Goal: Information Seeking & Learning: Check status

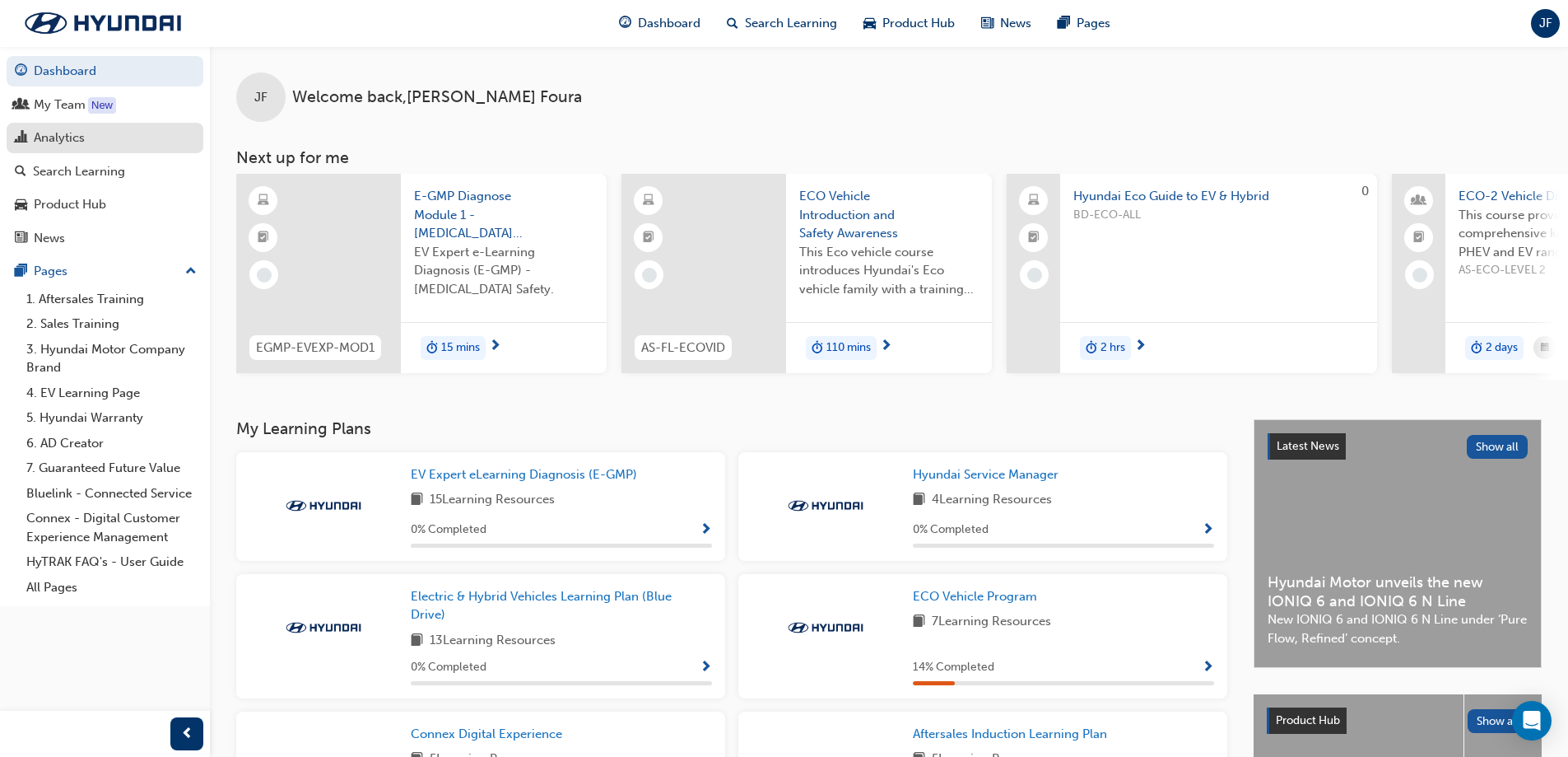
click at [124, 127] on link "Analytics" at bounding box center [105, 138] width 196 height 31
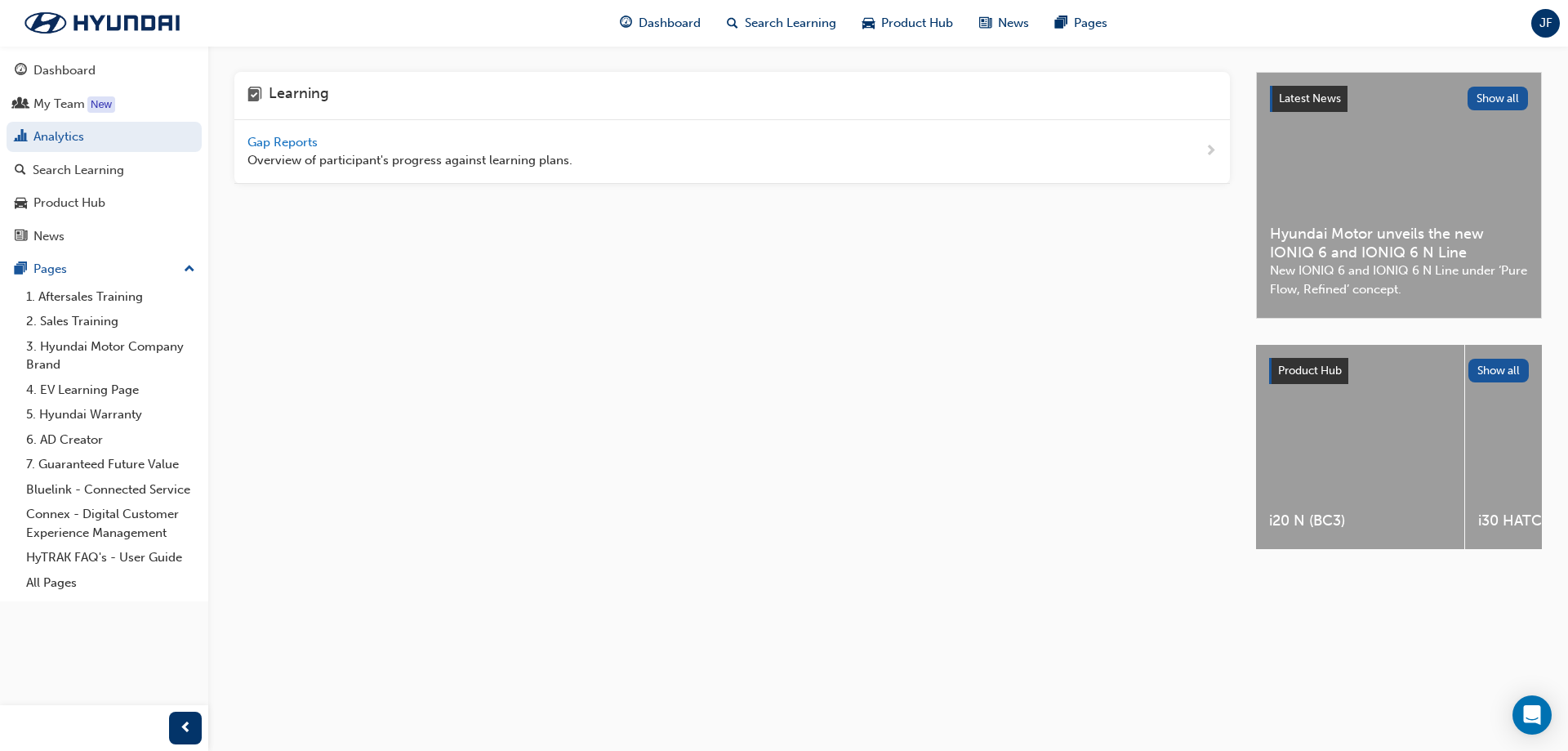
click at [269, 140] on span "Gap Reports" at bounding box center [284, 143] width 74 height 15
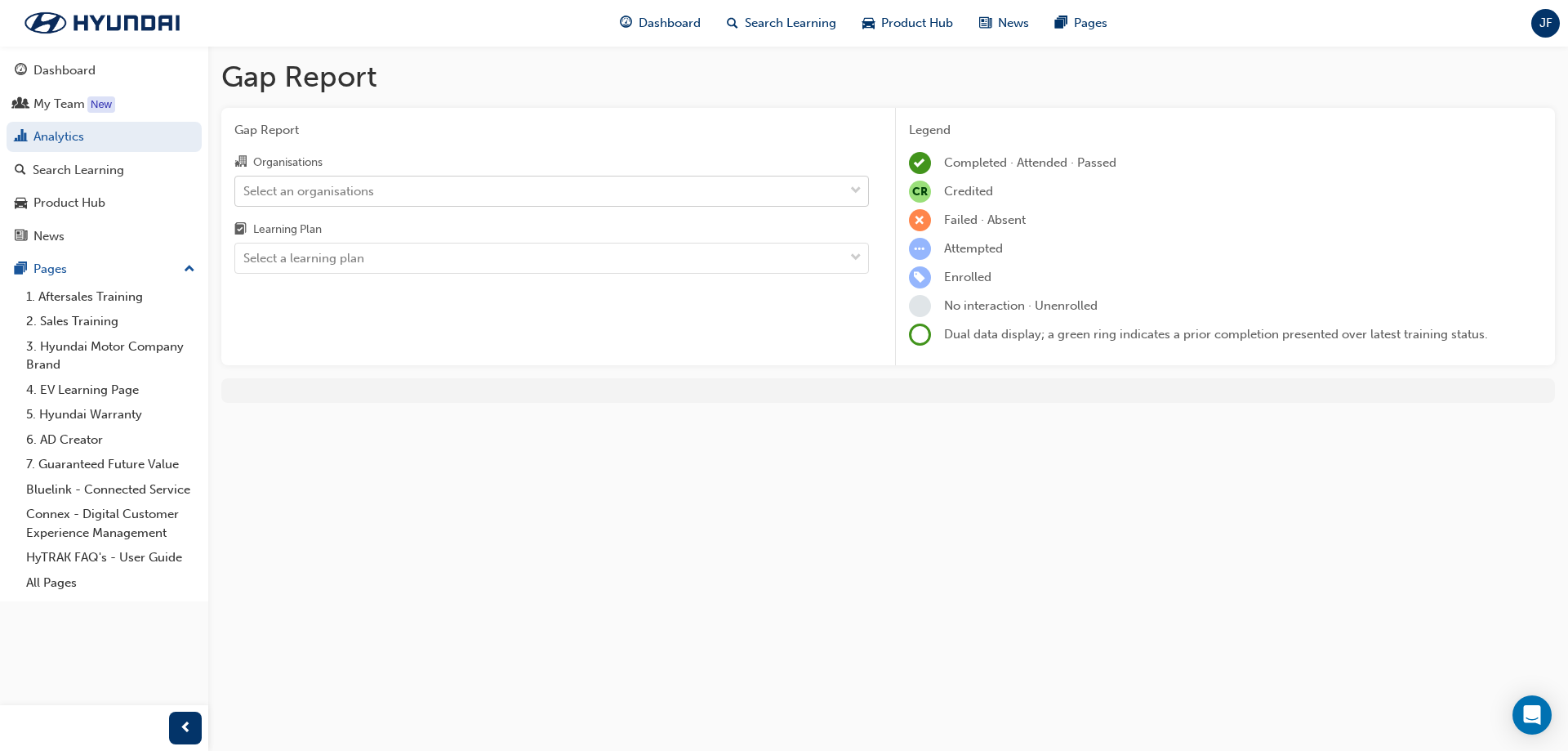
click at [307, 184] on div "Select an organisations" at bounding box center [309, 190] width 131 height 19
click at [245, 184] on input "Organisations Select an organisations" at bounding box center [244, 189] width 2 height 14
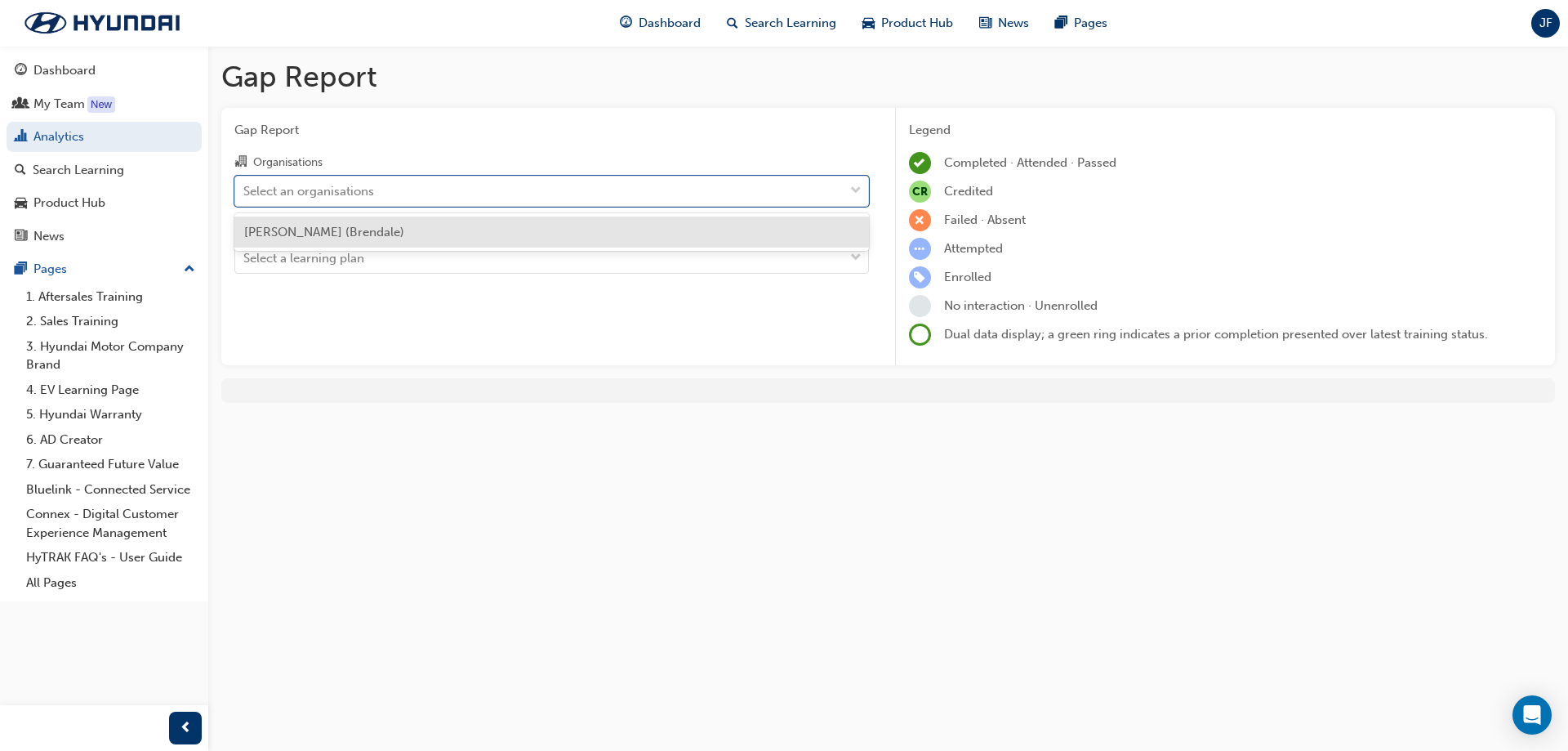
click at [305, 241] on div "[PERSON_NAME] (Brendale)" at bounding box center [551, 232] width 635 height 32
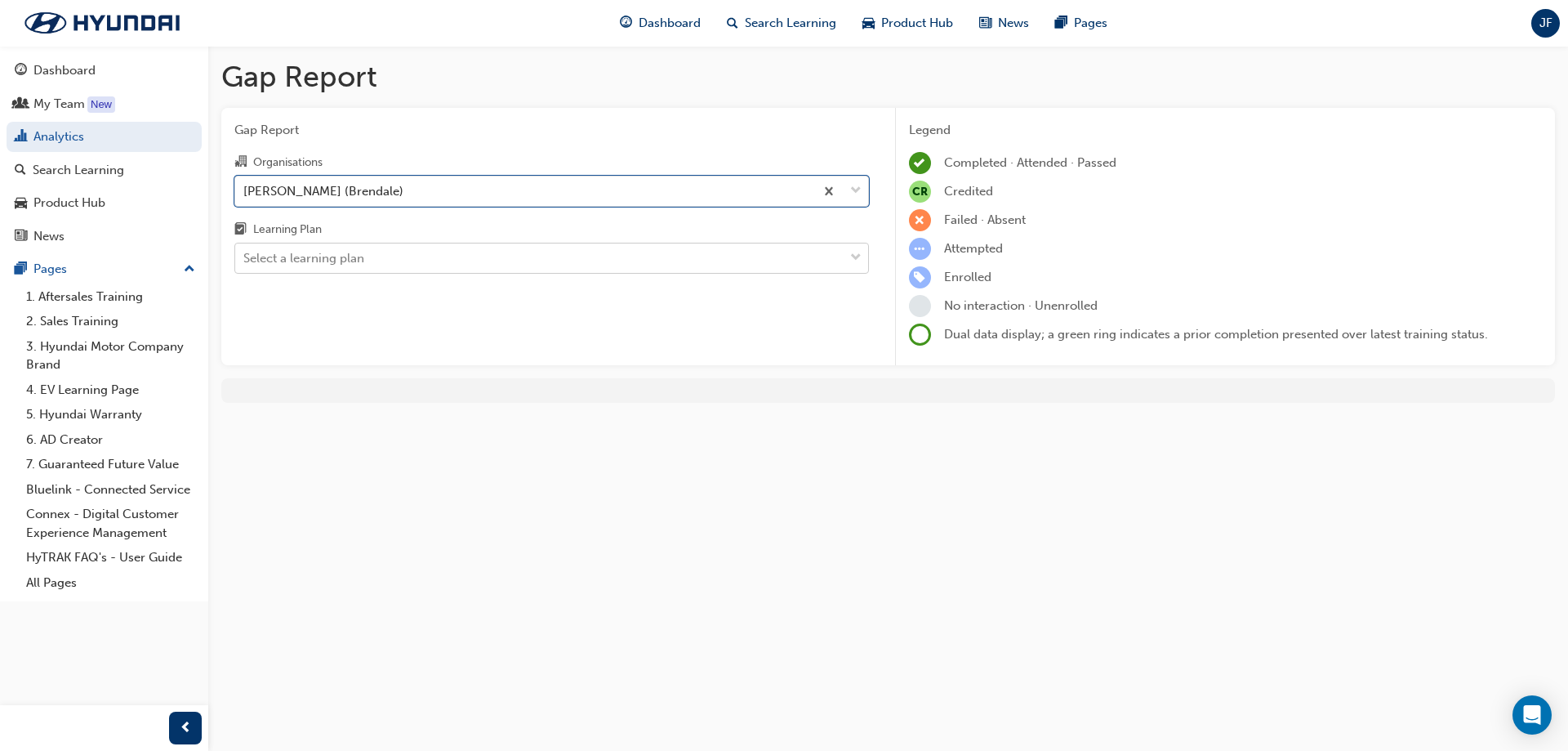
click at [300, 253] on div "Select a learning plan" at bounding box center [304, 258] width 121 height 19
click at [245, 253] on input "Learning Plan Select a learning plan" at bounding box center [244, 257] width 2 height 14
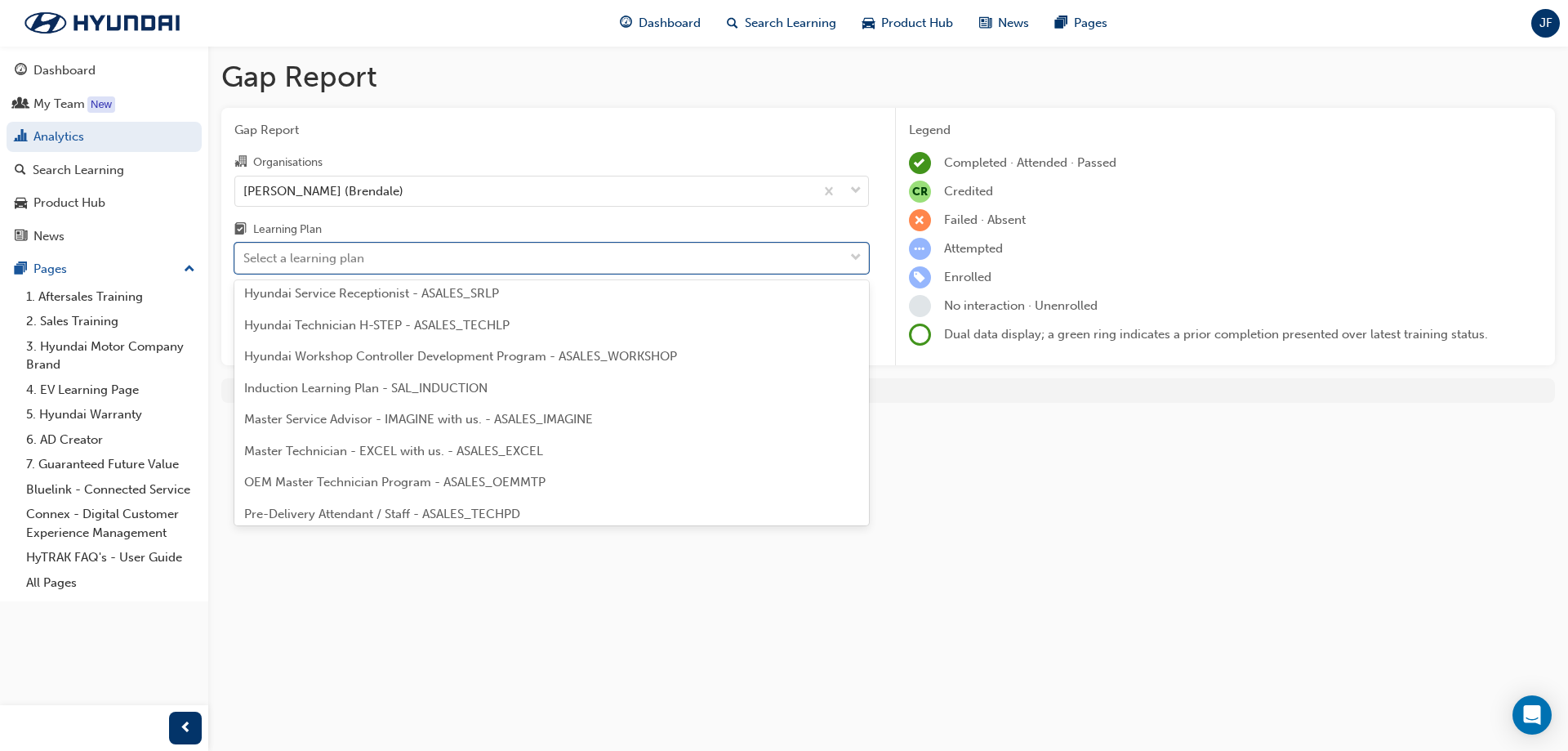
scroll to position [654, 0]
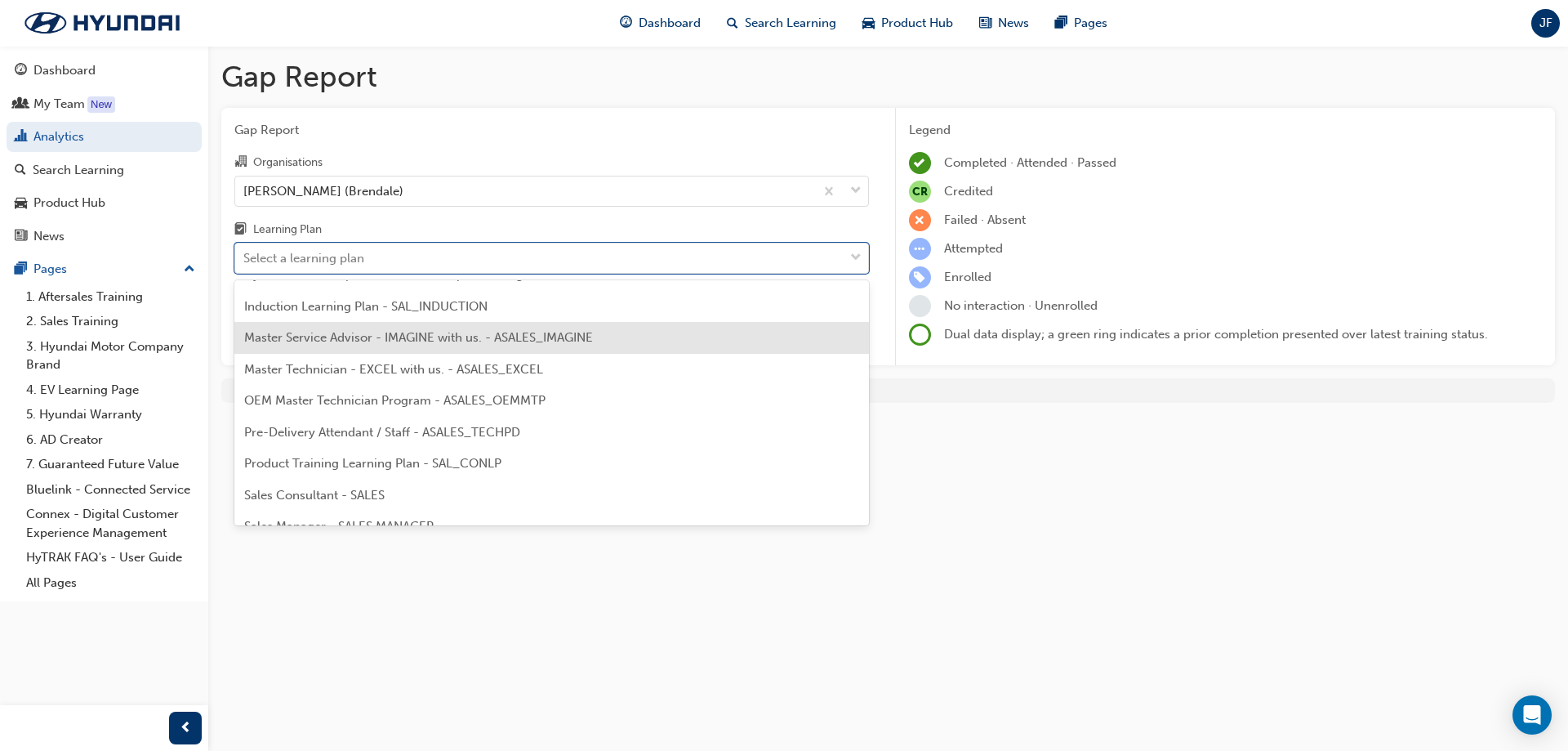
click at [364, 345] on div "Master Service Advisor - IMAGINE with us. - ASALES_IMAGINE" at bounding box center [551, 337] width 635 height 32
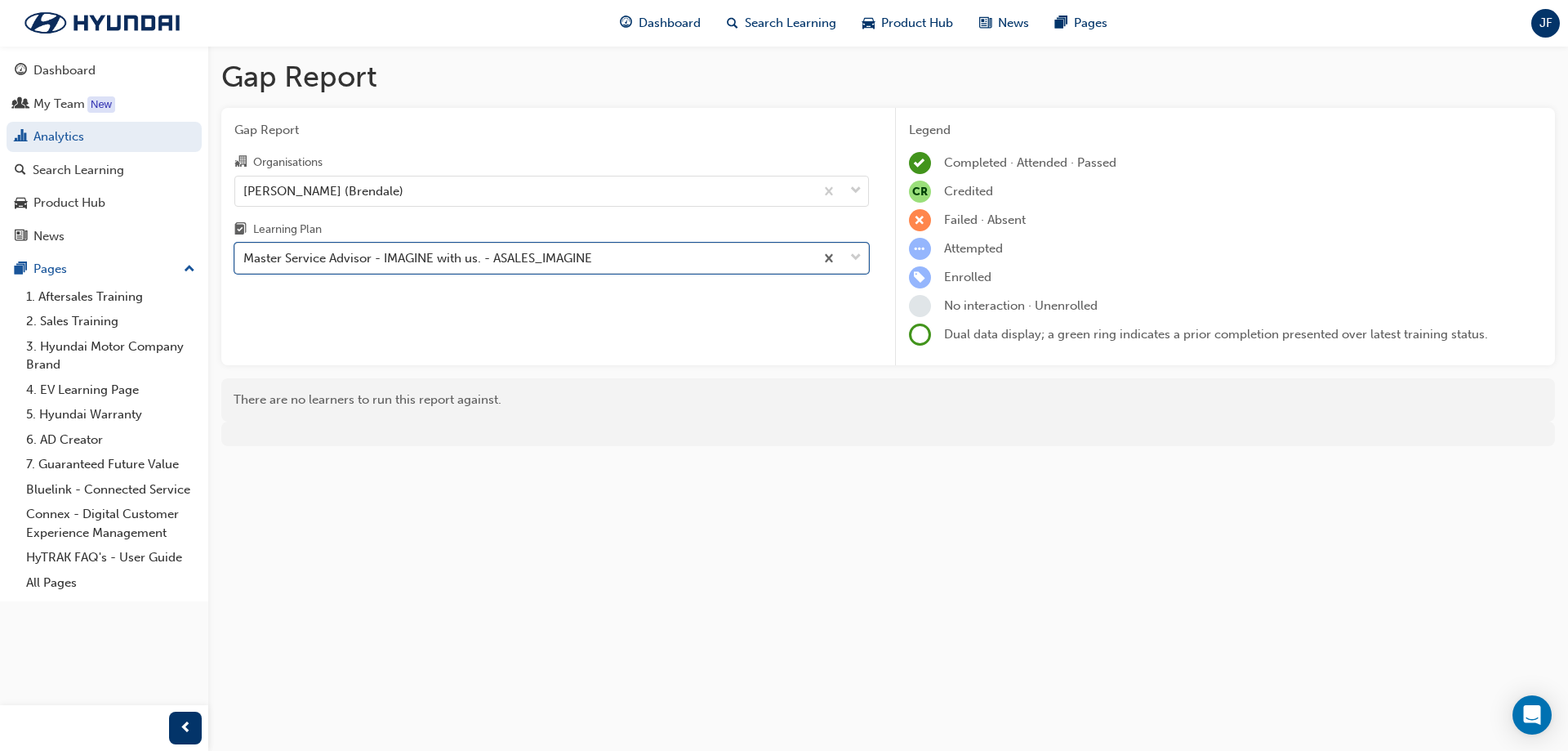
click at [693, 349] on div "Gap Report Organisations Brendale Hyundai (Brendale) Learning Plan option Maste…" at bounding box center [551, 237] width 661 height 258
click at [469, 256] on div "Master Service Advisor - IMAGINE with us. - ASALES_IMAGINE" at bounding box center [418, 258] width 349 height 19
click at [245, 256] on input "Learning Plan Master Service Advisor - IMAGINE with us. - ASALES_IMAGINE" at bounding box center [244, 257] width 2 height 14
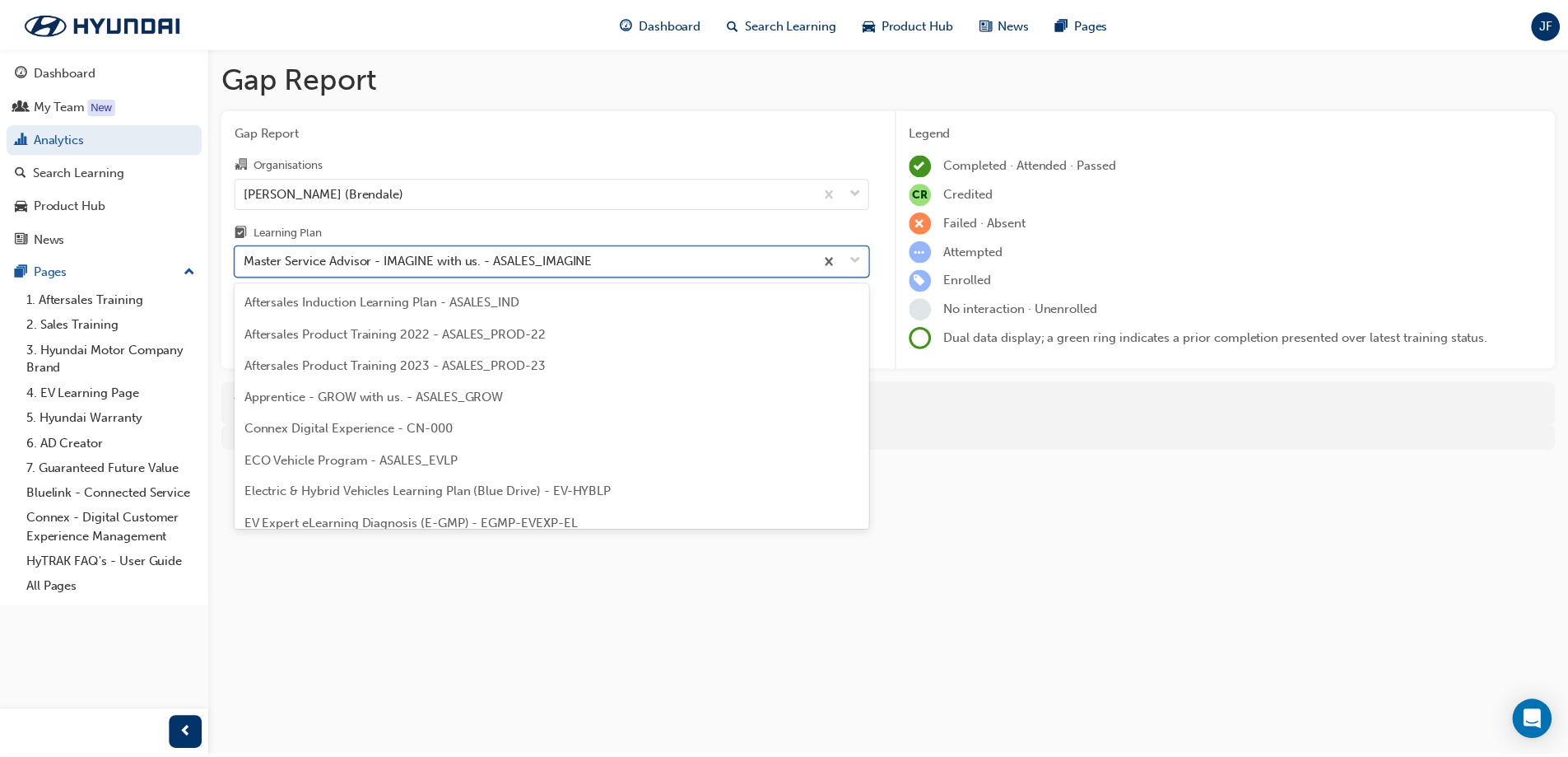
scroll to position [496, 0]
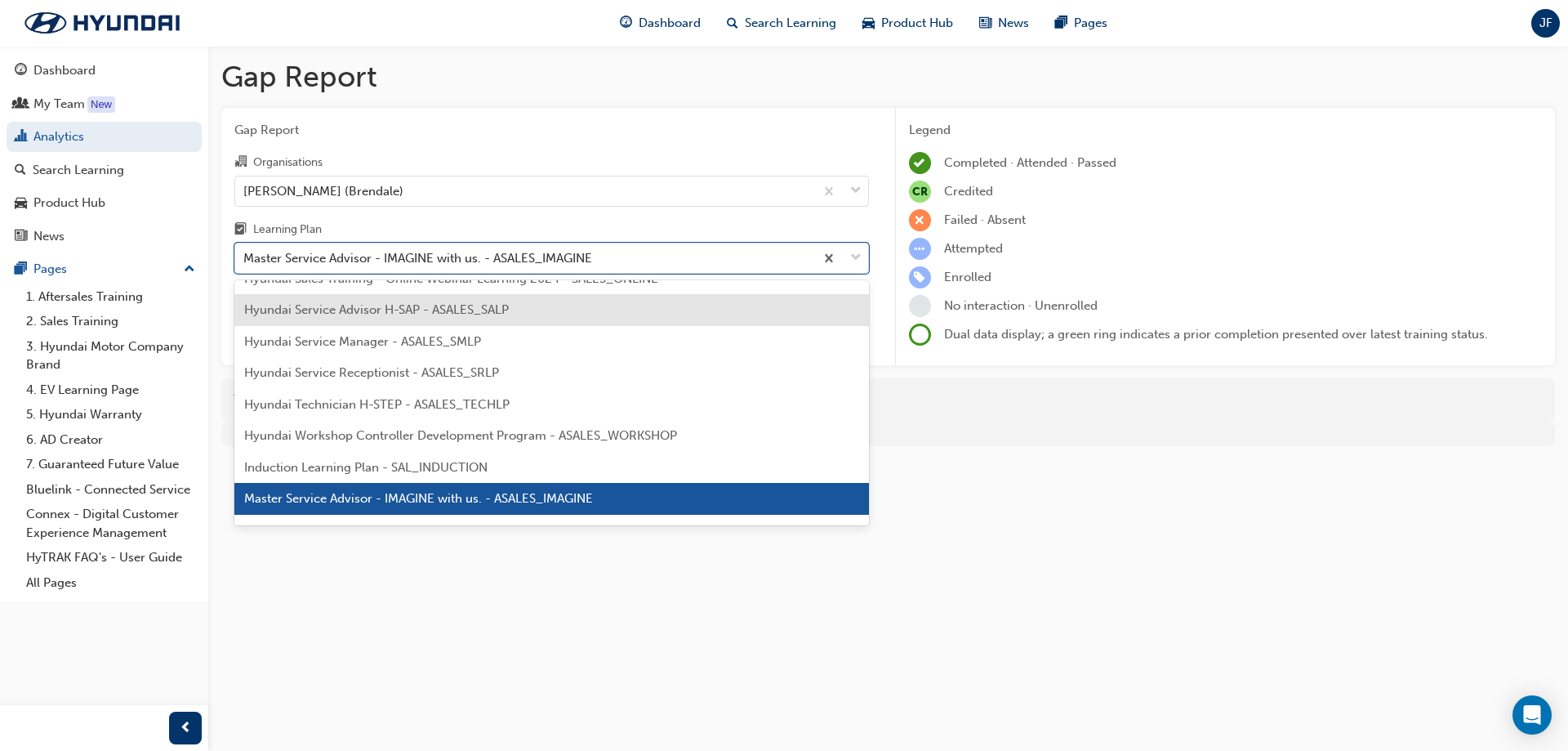
click at [398, 306] on span "Hyundai Service Advisor H-SAP - ASALES_SALP" at bounding box center [376, 310] width 264 height 15
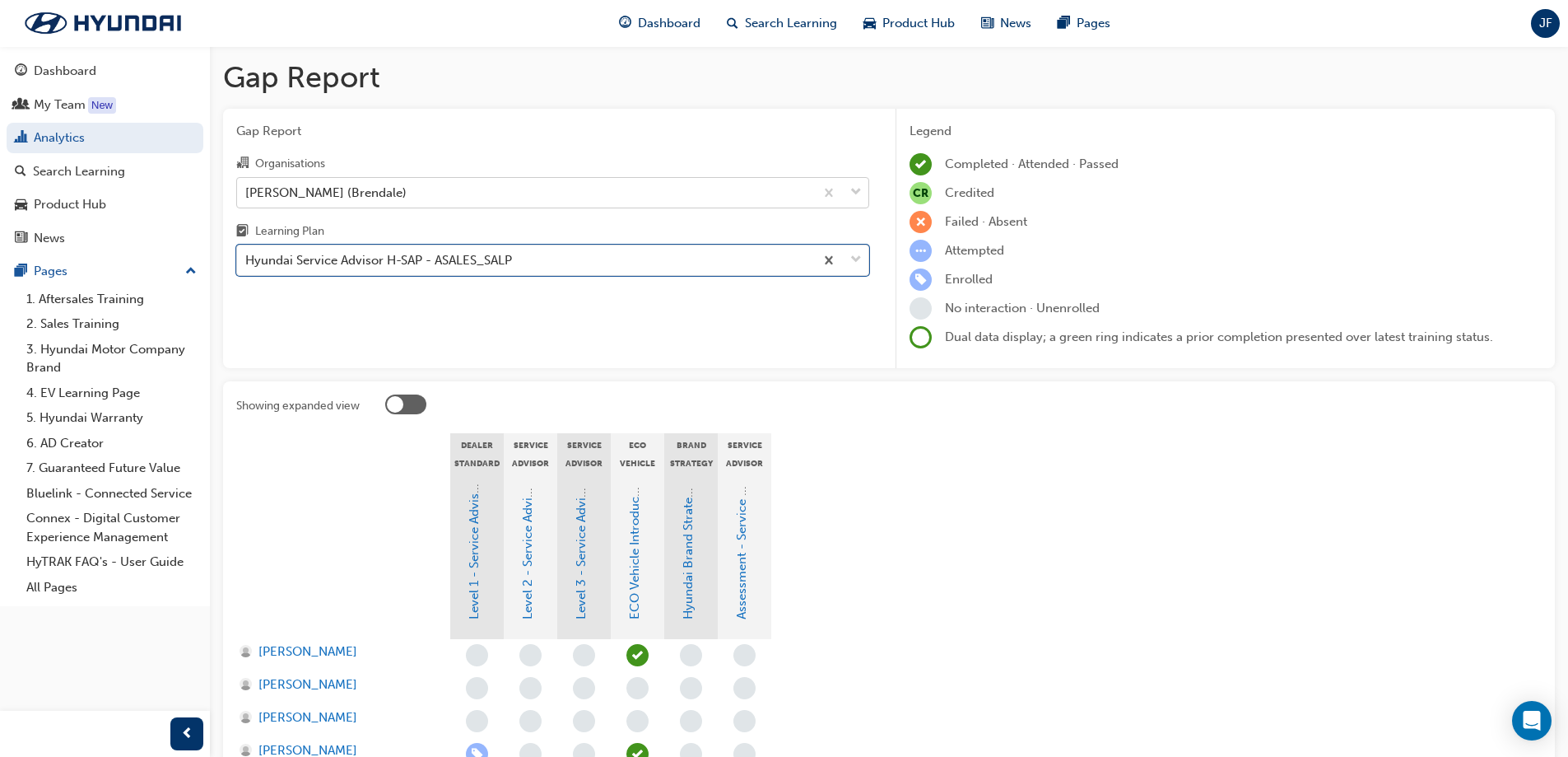
click at [483, 198] on div "[PERSON_NAME] (Brendale)" at bounding box center [525, 192] width 577 height 29
click at [247, 198] on input "Organisations [PERSON_NAME] (Brendale)" at bounding box center [246, 191] width 2 height 14
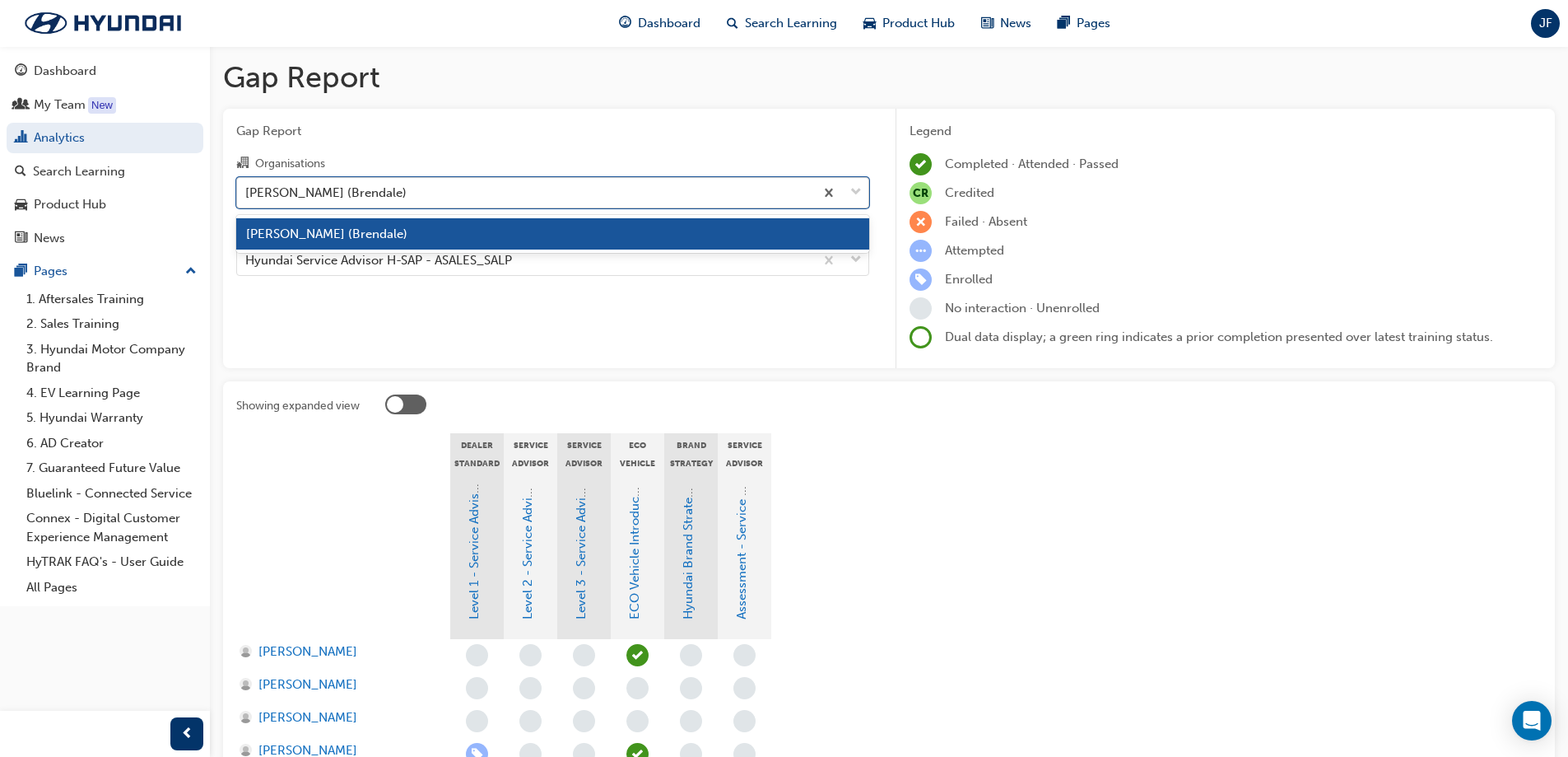
click at [480, 200] on div "[PERSON_NAME] (Brendale)" at bounding box center [525, 192] width 577 height 29
click at [247, 198] on input "Organisations option [PERSON_NAME] (Brendale), selected. option [PERSON_NAME] (…" at bounding box center [246, 191] width 2 height 14
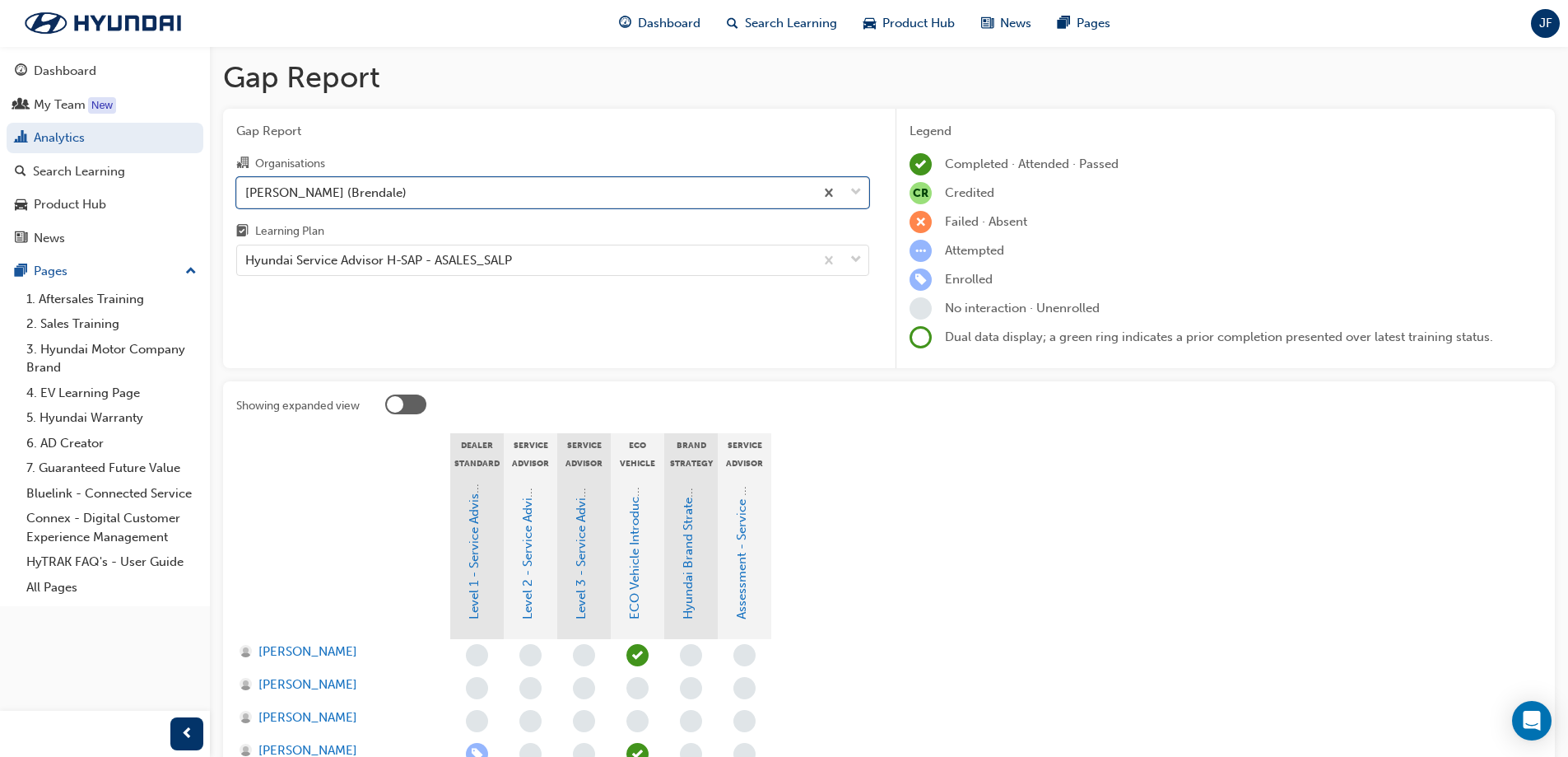
click at [442, 243] on div "Learning Plan" at bounding box center [552, 233] width 633 height 24
click at [247, 253] on input "Learning Plan Hyundai Service Advisor H-SAP - ASALES_SALP" at bounding box center [246, 259] width 2 height 14
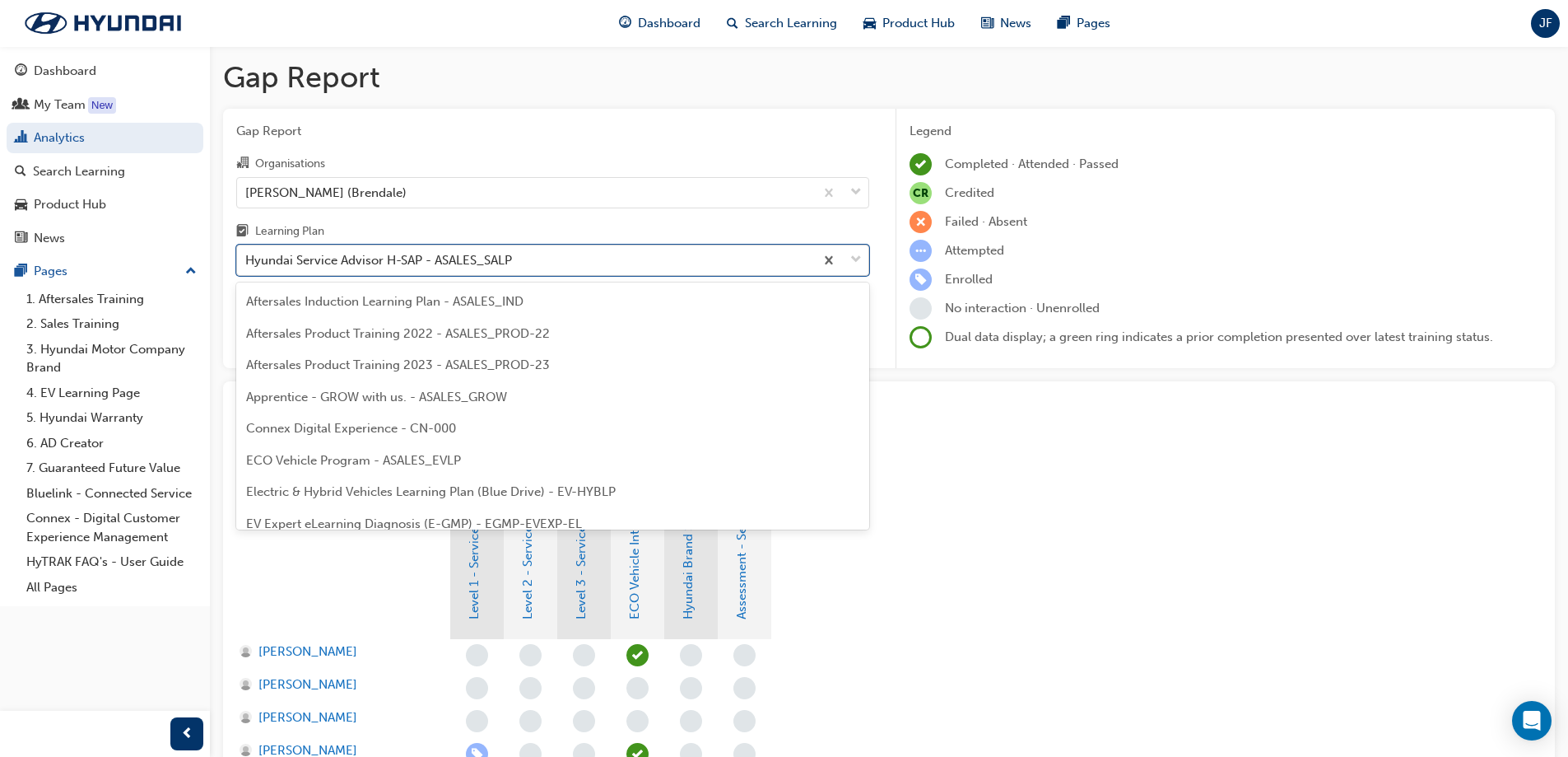
click at [443, 248] on div "Hyundai Service Advisor H-SAP - ASALES_SALP" at bounding box center [525, 260] width 577 height 29
click at [247, 253] on input "Learning Plan option Hyundai Service Advisor H-SAP - ASALES_SALP, selected. opt…" at bounding box center [246, 259] width 2 height 14
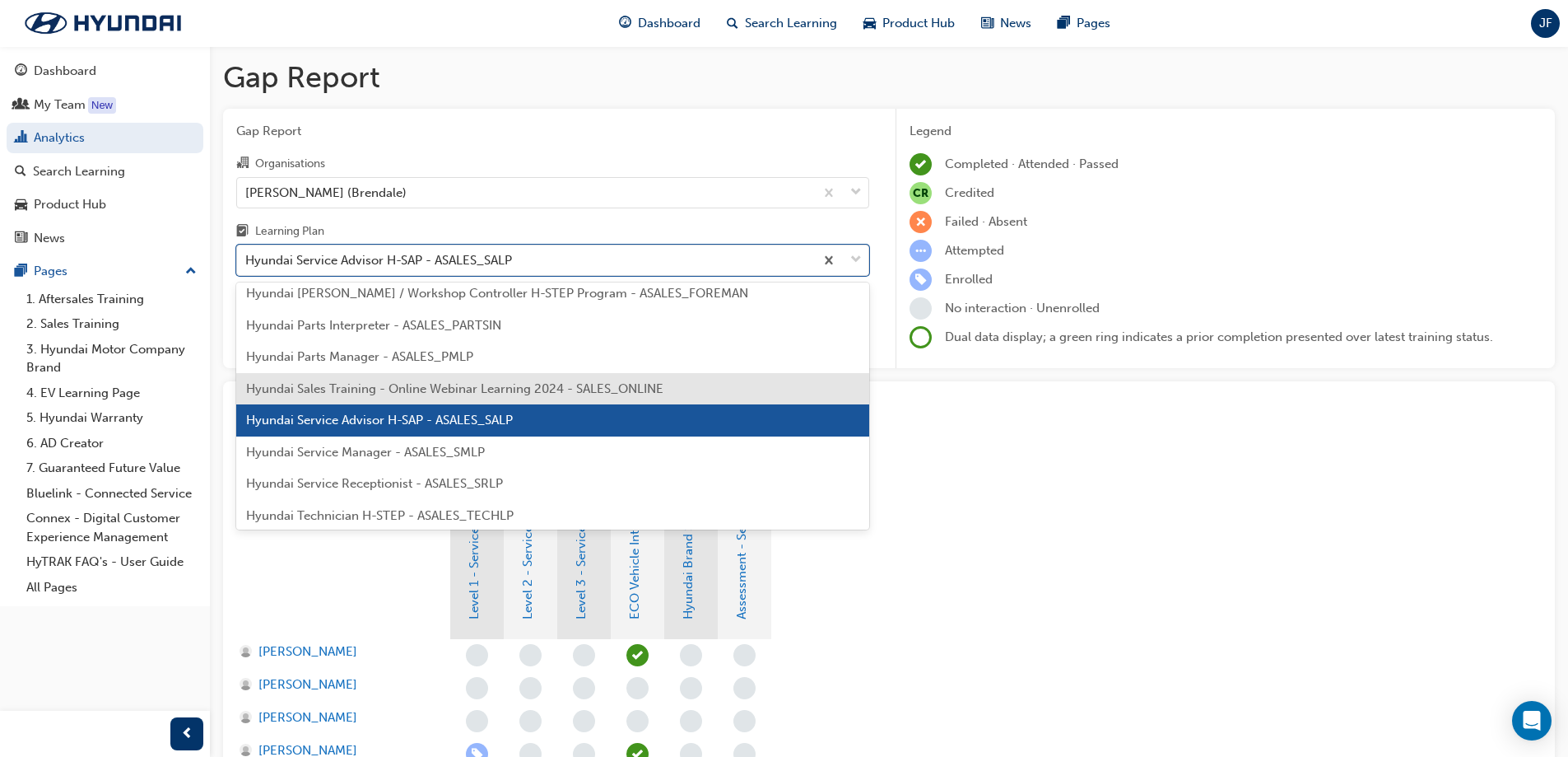
scroll to position [471, 0]
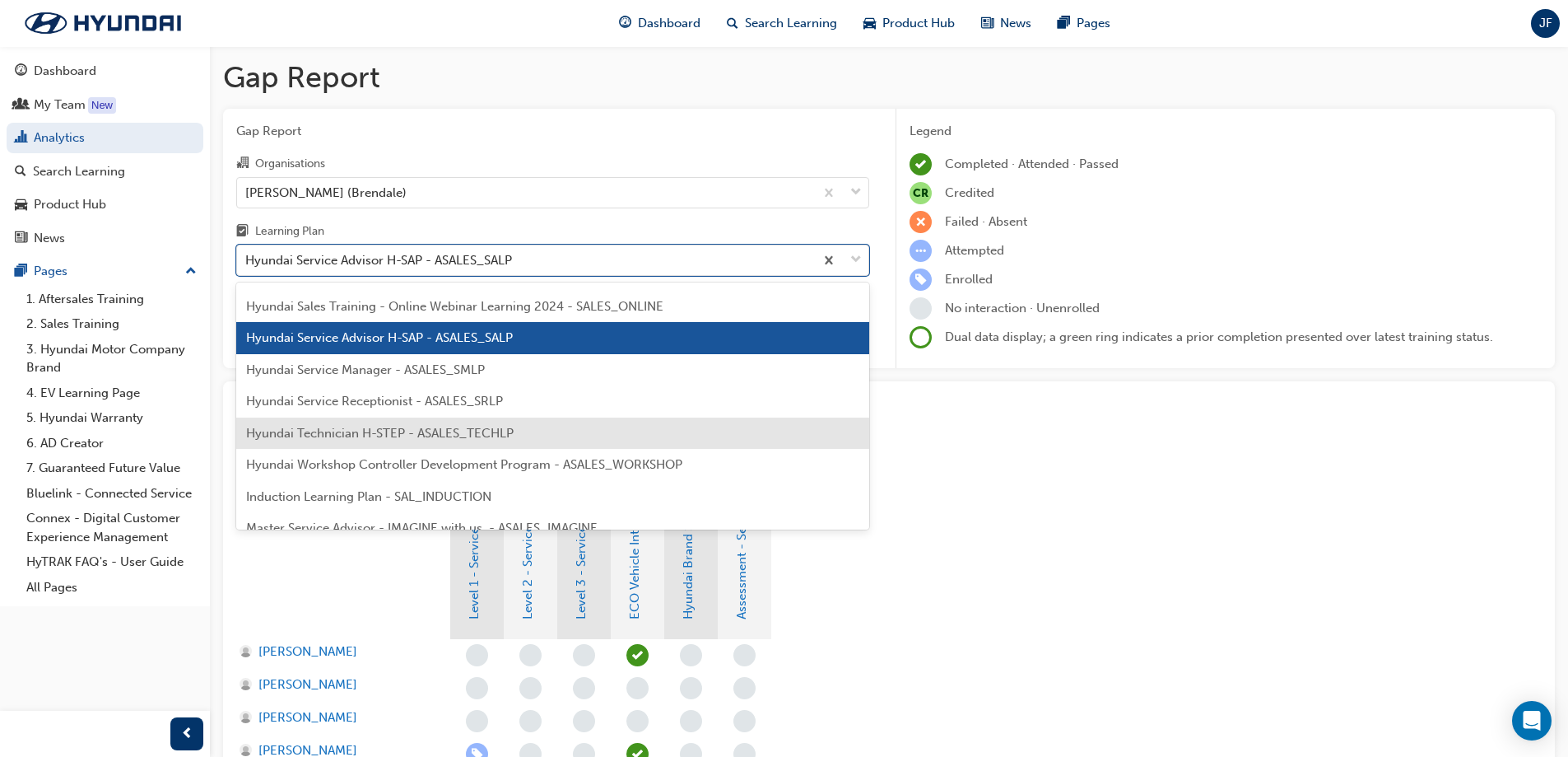
click at [393, 440] on span "Hyundai Technician H-STEP - ASALES_TECHLP" at bounding box center [380, 433] width 267 height 15
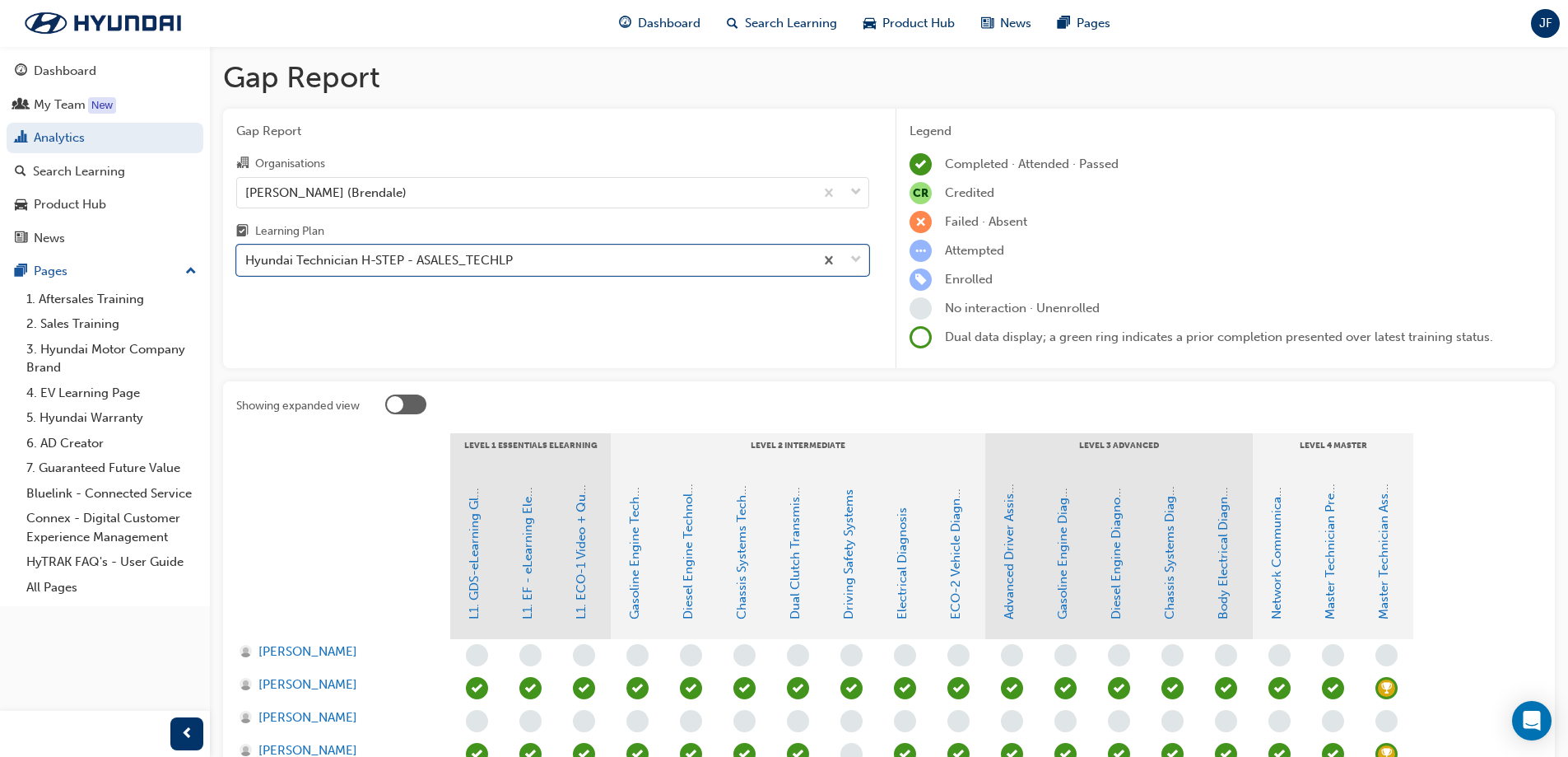
click at [873, 423] on div "Showing expanded view LEVEL 1 Essentials eLearning LEVEL 2 Intermediate LEVEL 3…" at bounding box center [889, 665] width 1332 height 567
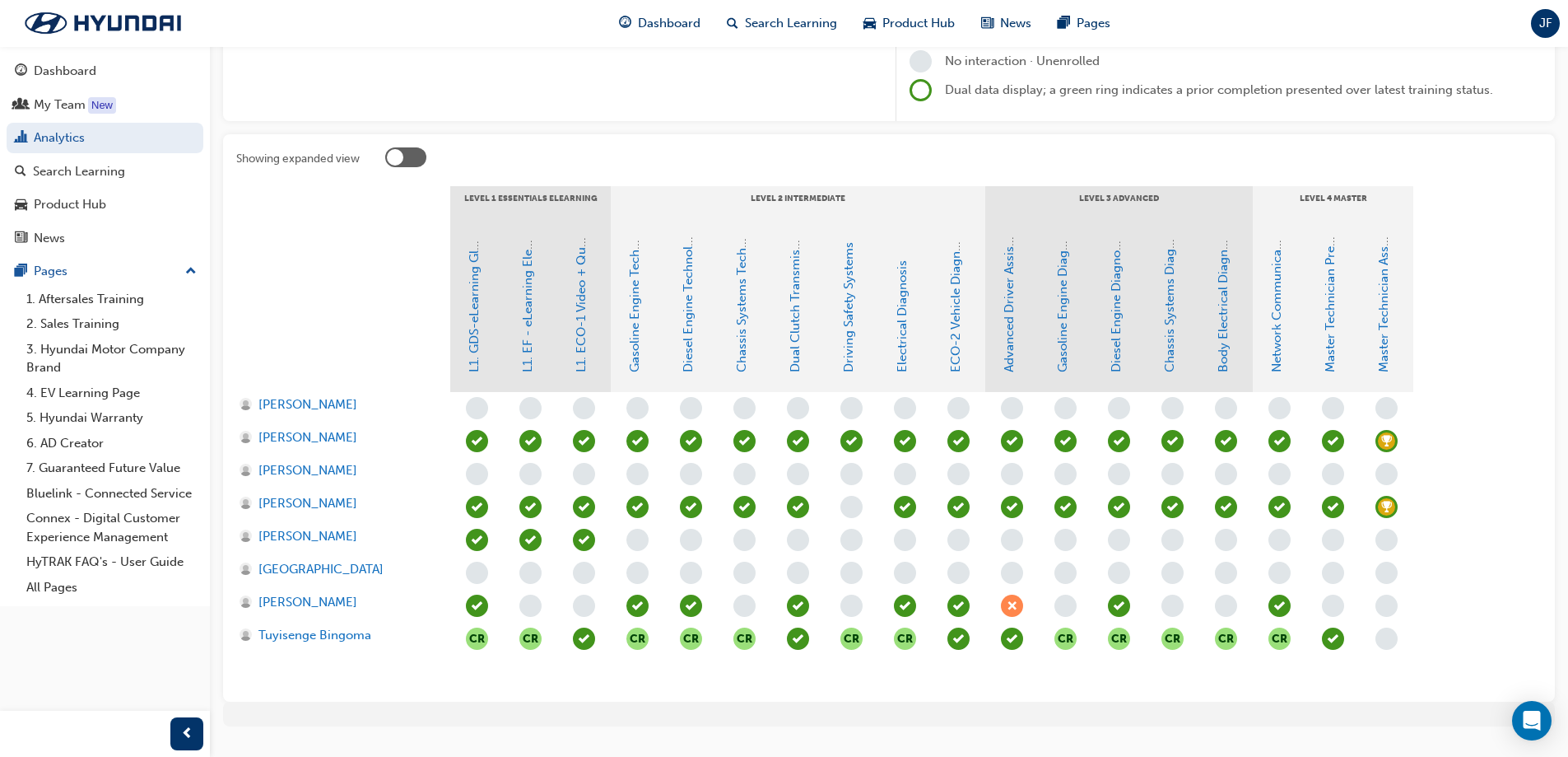
scroll to position [284, 0]
